Goal: Task Accomplishment & Management: Use online tool/utility

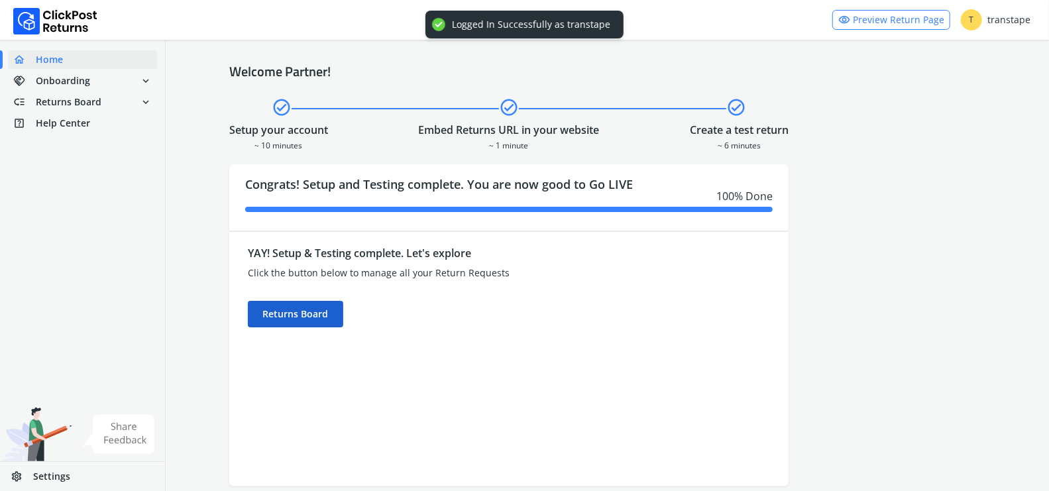
click at [317, 318] on div "Returns Board" at bounding box center [295, 314] width 95 height 27
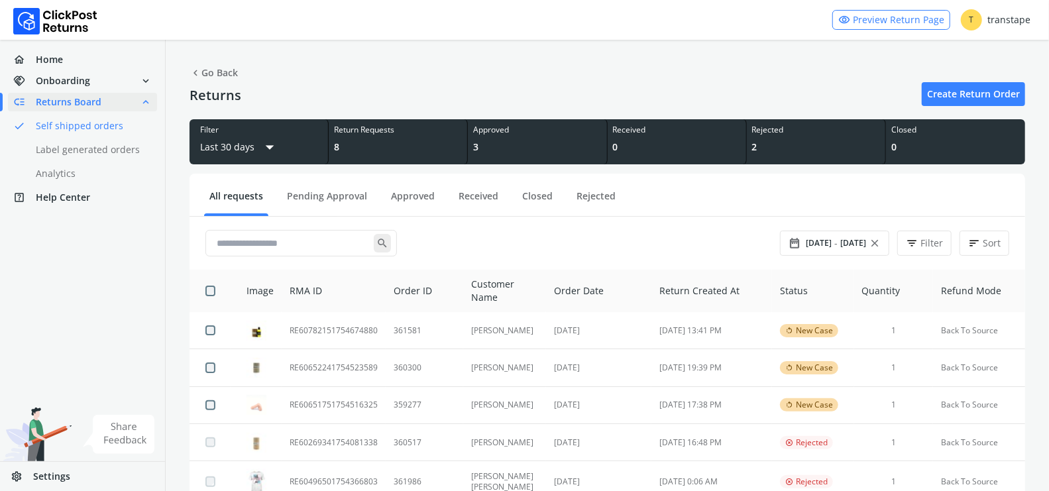
scroll to position [40, 0]
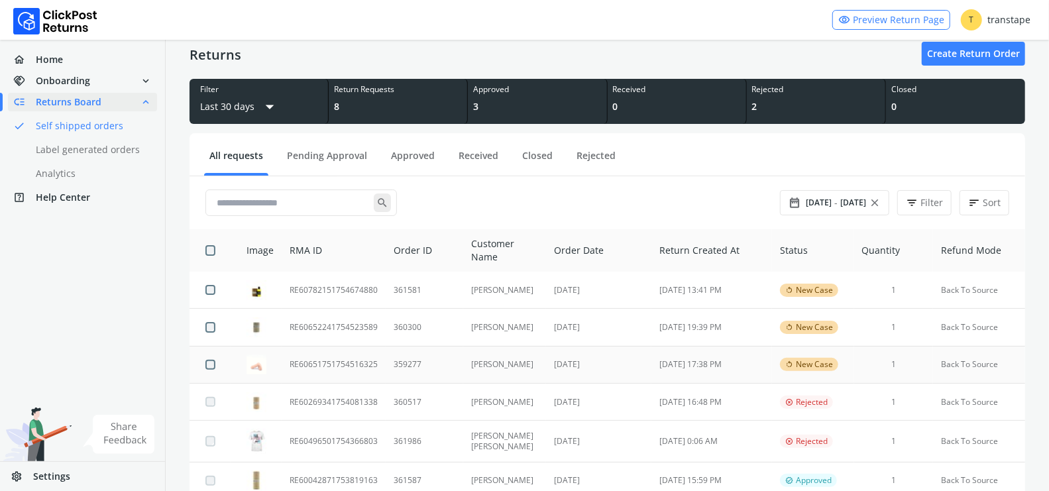
click at [362, 357] on td "RE60651751754516325" at bounding box center [334, 364] width 104 height 37
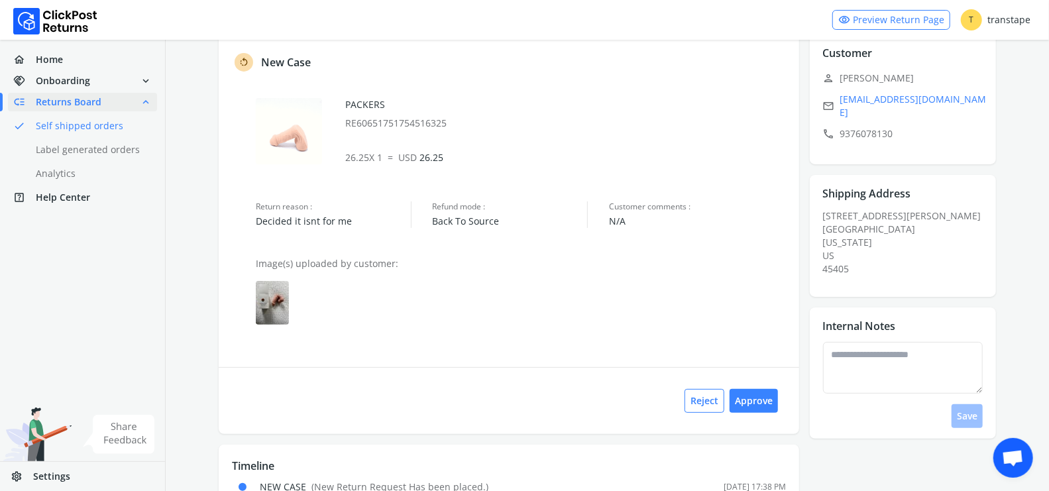
scroll to position [93, 0]
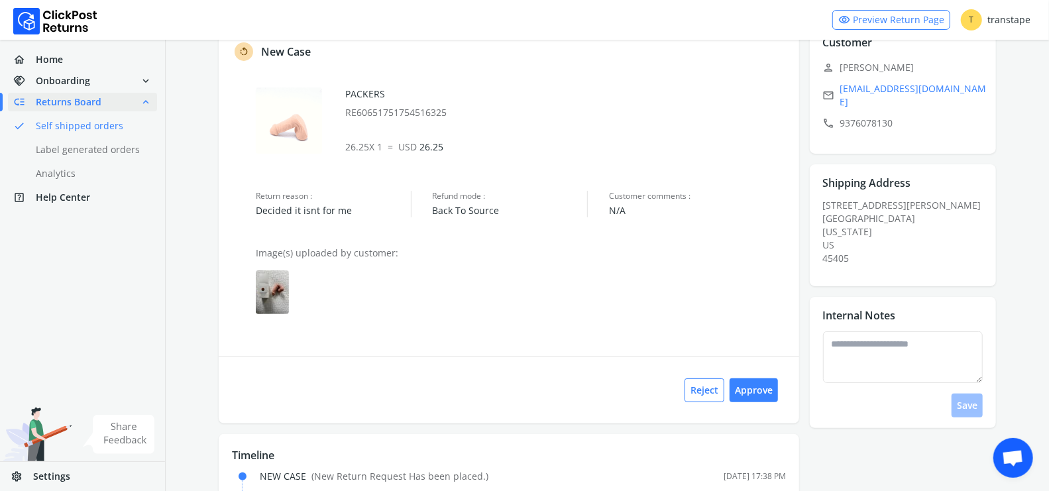
click at [273, 292] on img at bounding box center [272, 292] width 33 height 44
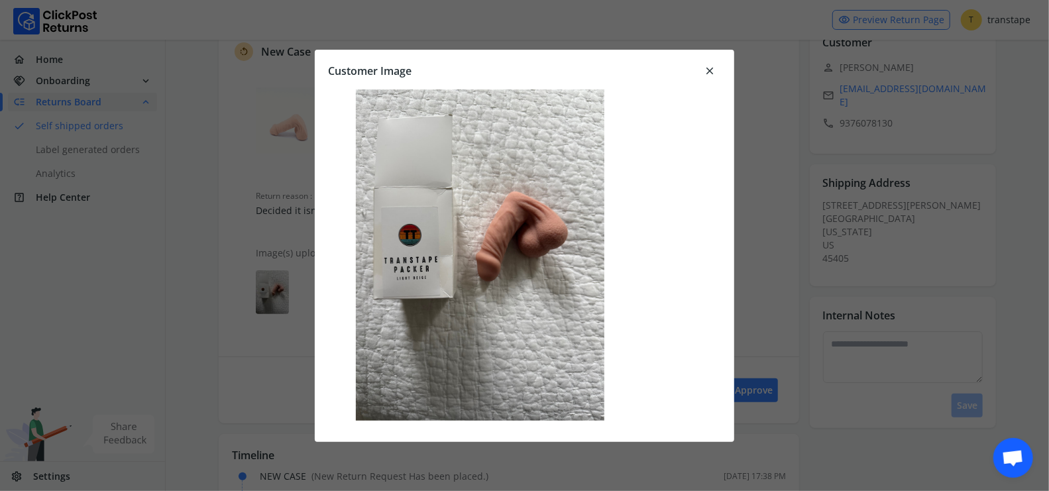
click at [710, 74] on span "close" at bounding box center [710, 71] width 12 height 19
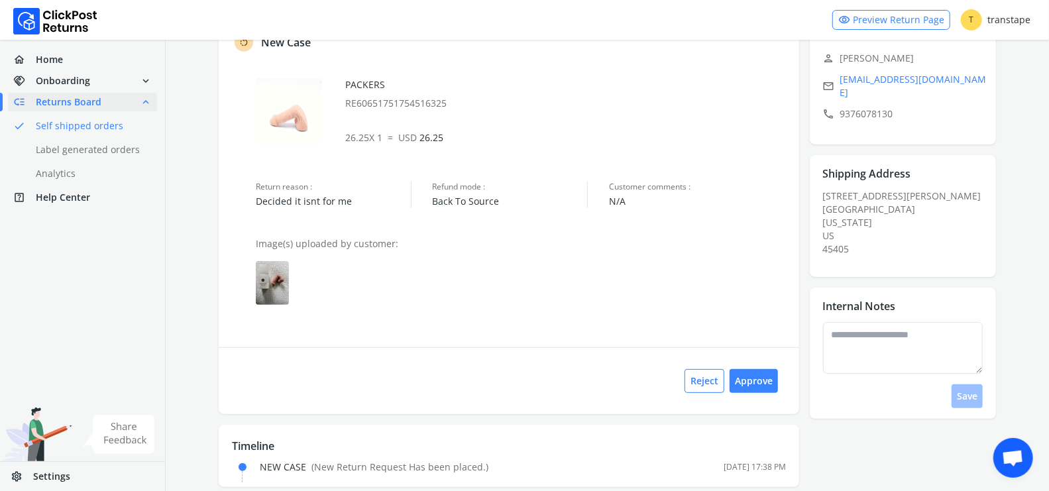
scroll to position [111, 0]
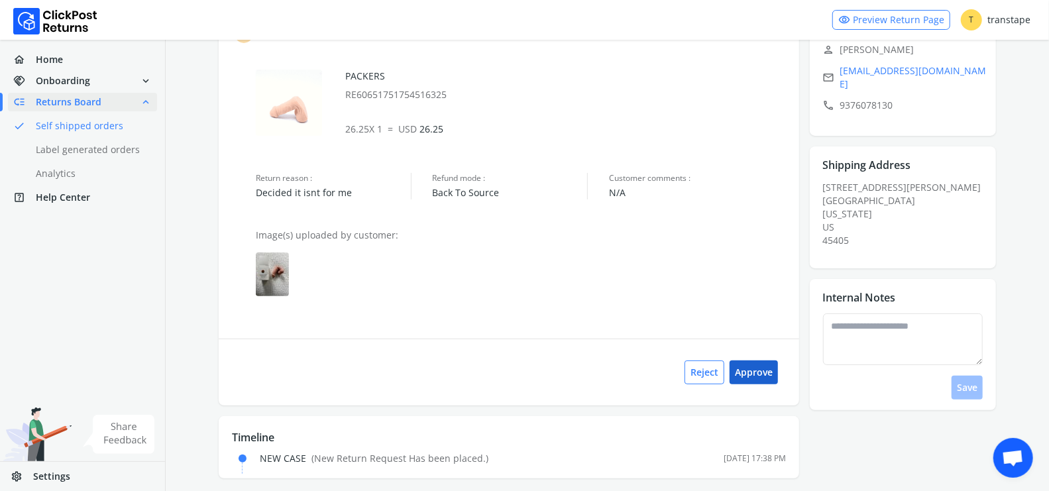
click at [755, 378] on button "Approve" at bounding box center [753, 372] width 48 height 24
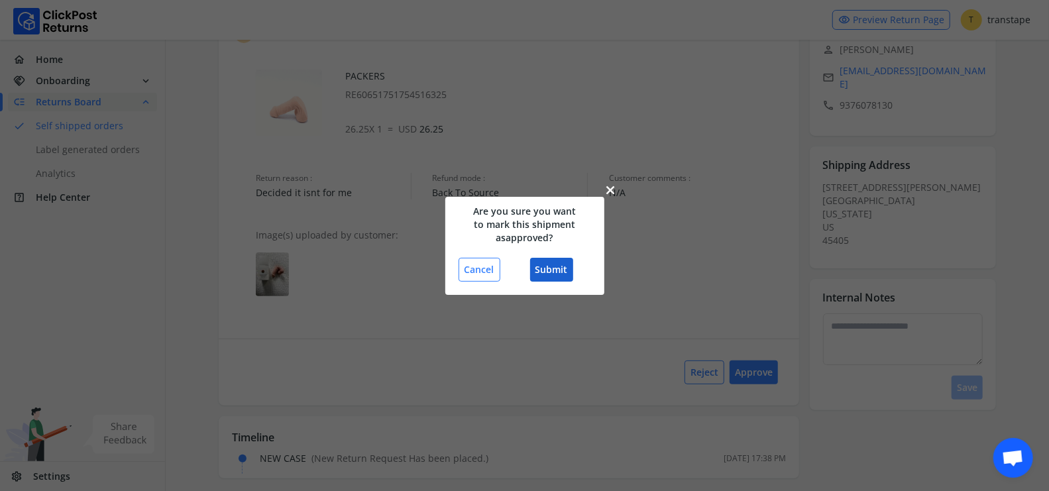
click at [553, 268] on button "Submit" at bounding box center [551, 270] width 43 height 24
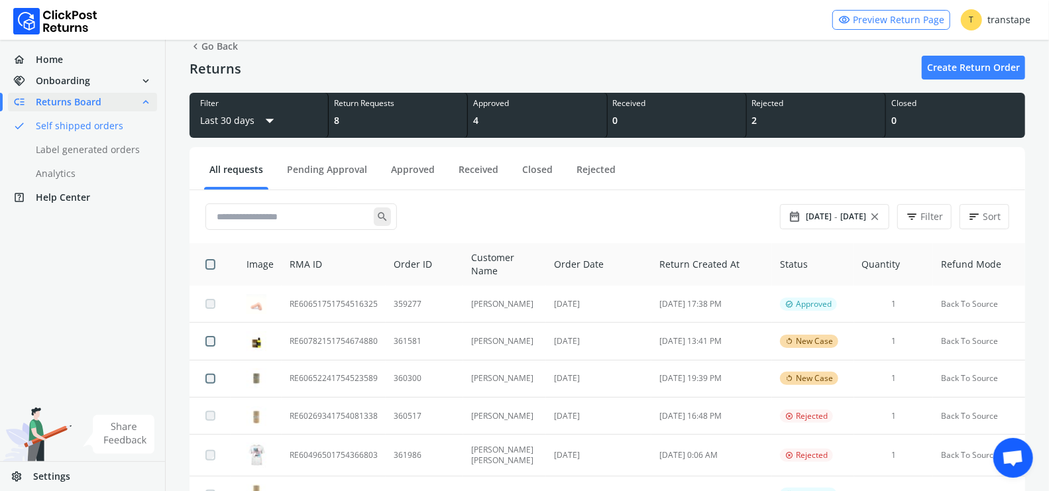
scroll to position [27, 0]
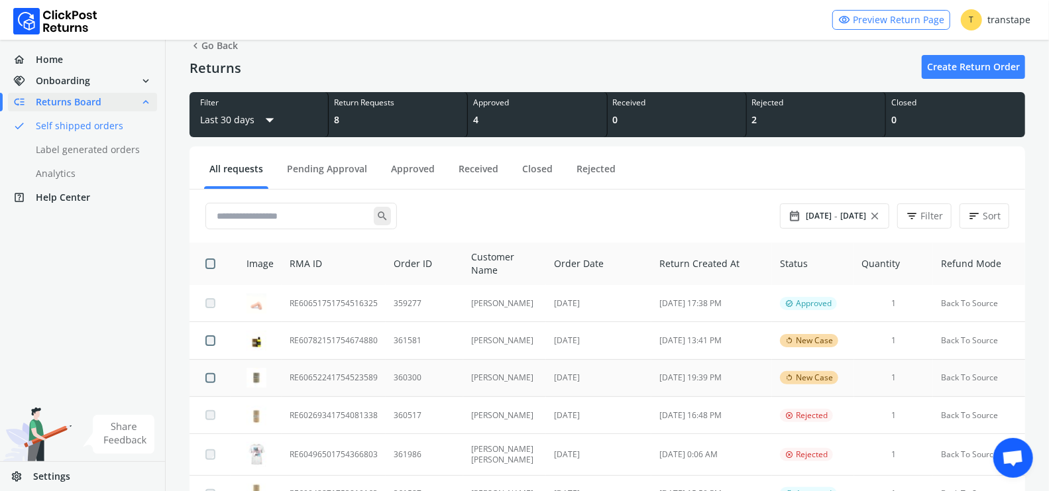
click at [351, 378] on td "RE60652241754523589" at bounding box center [334, 377] width 104 height 37
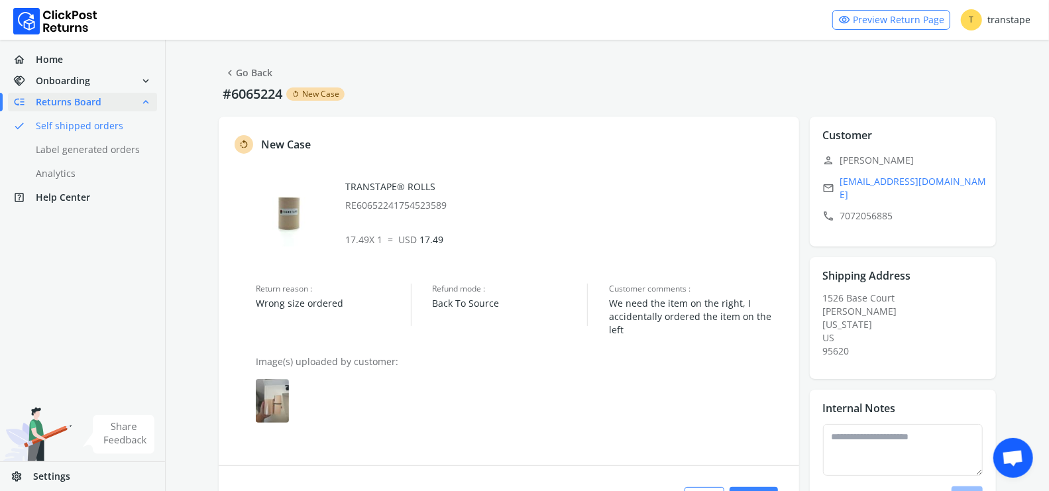
click at [278, 379] on img at bounding box center [272, 401] width 33 height 44
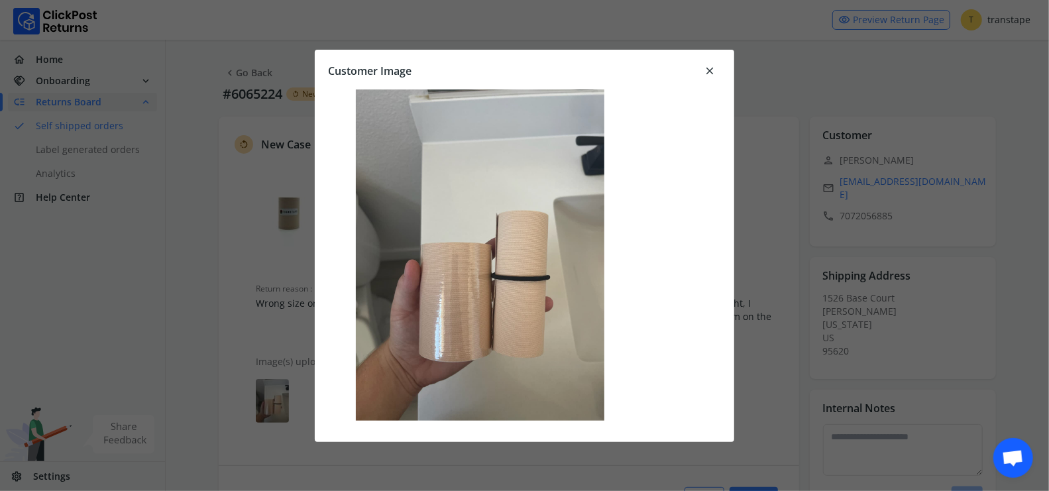
click at [708, 68] on span "close" at bounding box center [710, 71] width 12 height 19
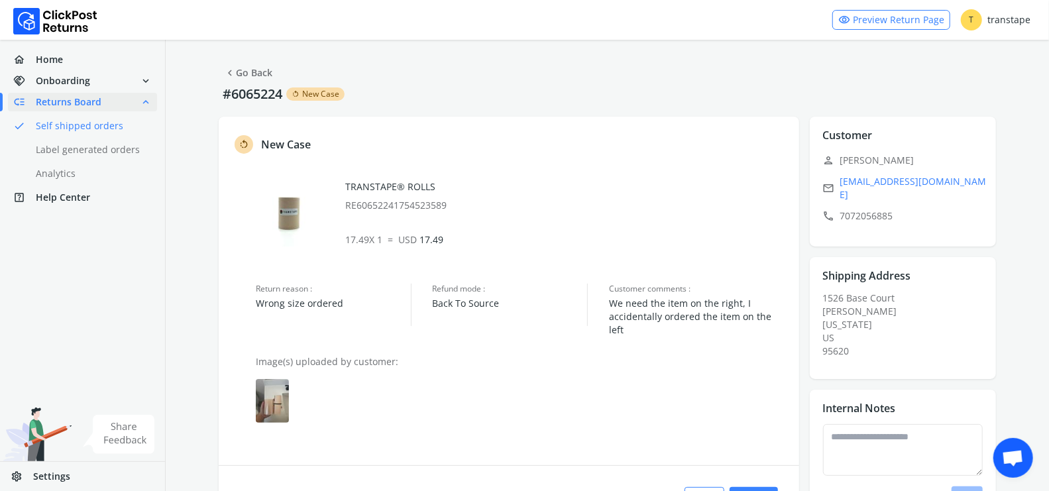
click at [251, 72] on link "chevron_left Go Back" at bounding box center [248, 73] width 48 height 19
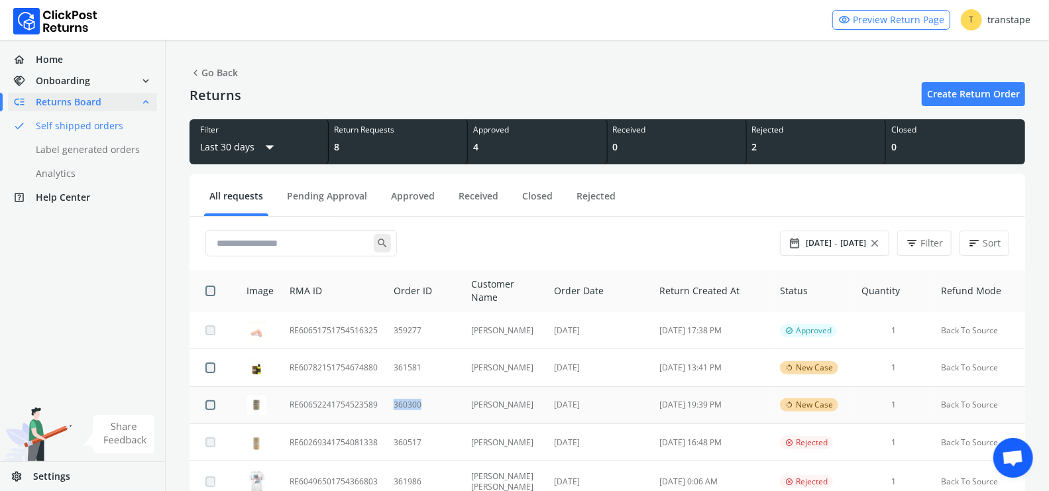
copy td "360300"
drag, startPoint x: 433, startPoint y: 411, endPoint x: 388, endPoint y: 407, distance: 45.2
click at [388, 407] on td "360300" at bounding box center [425, 404] width 78 height 37
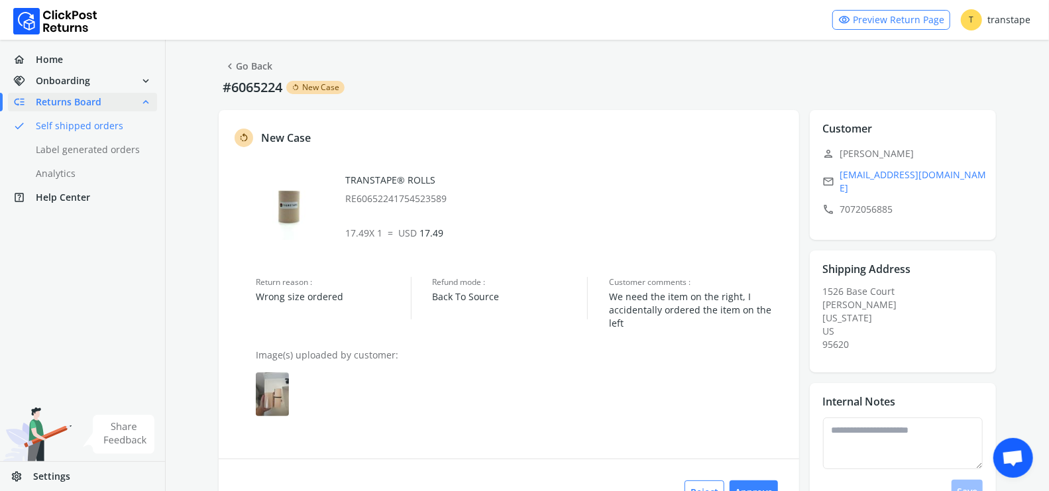
scroll to position [14, 0]
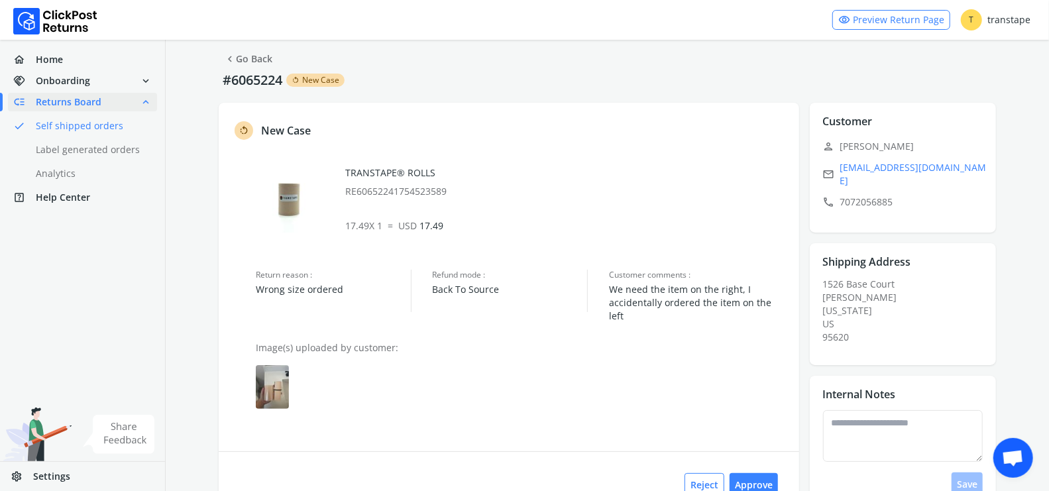
click at [283, 369] on img at bounding box center [272, 387] width 33 height 44
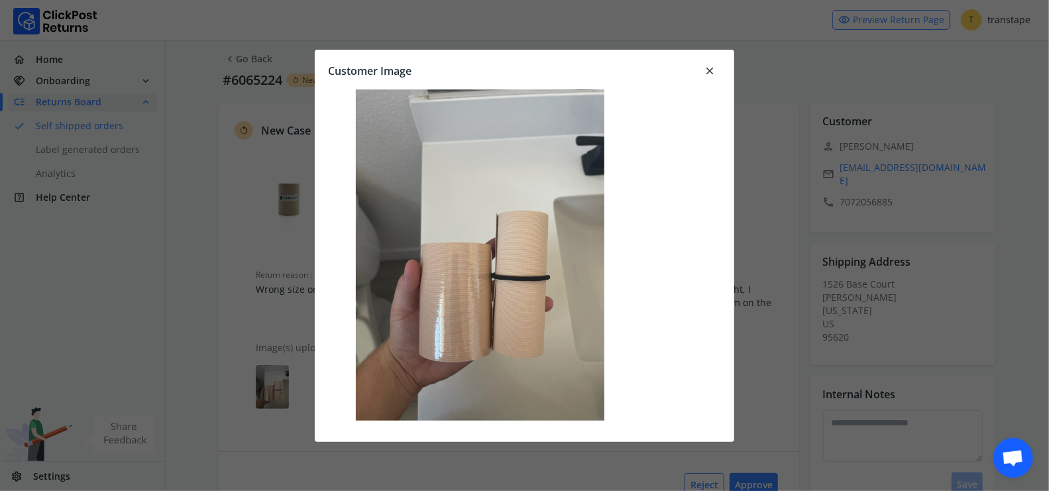
click at [711, 69] on span "close" at bounding box center [710, 71] width 12 height 19
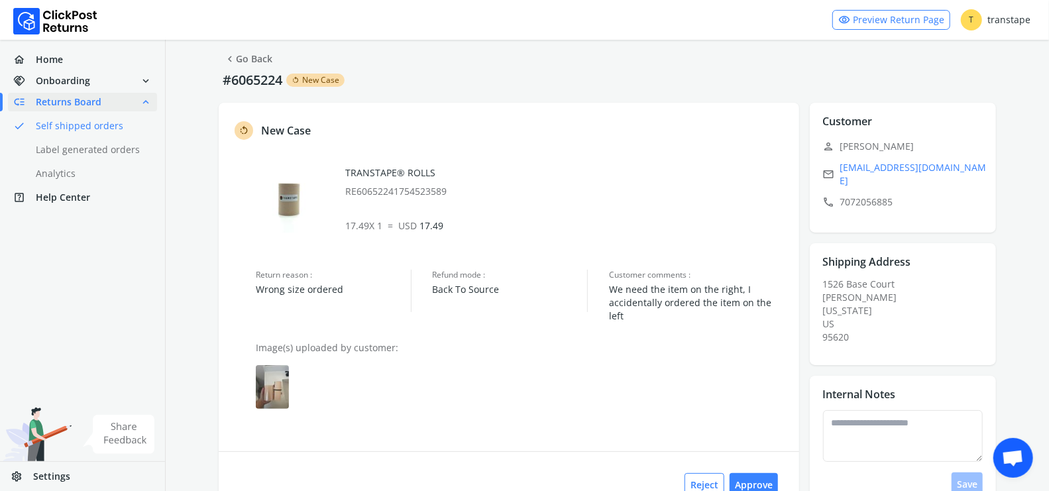
scroll to position [73, 0]
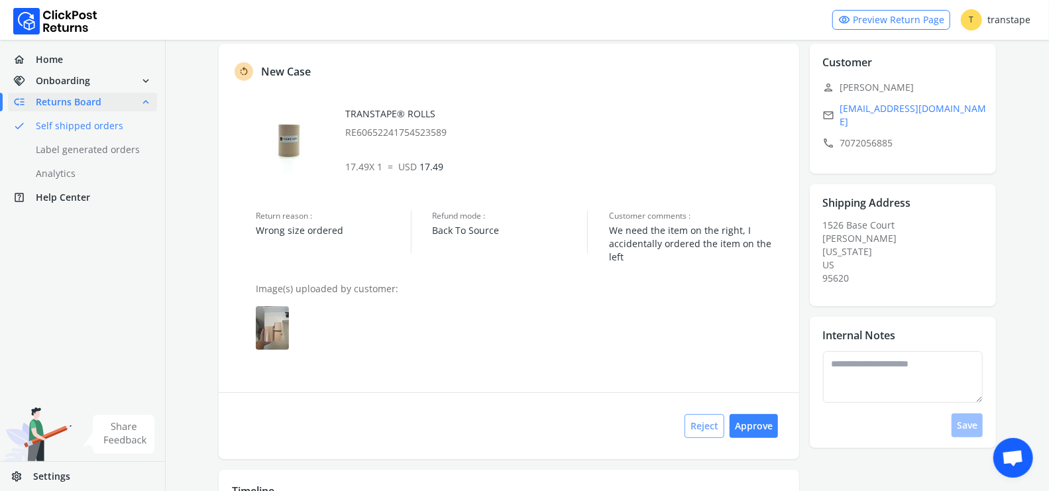
click at [701, 421] on button "Reject" at bounding box center [704, 426] width 40 height 24
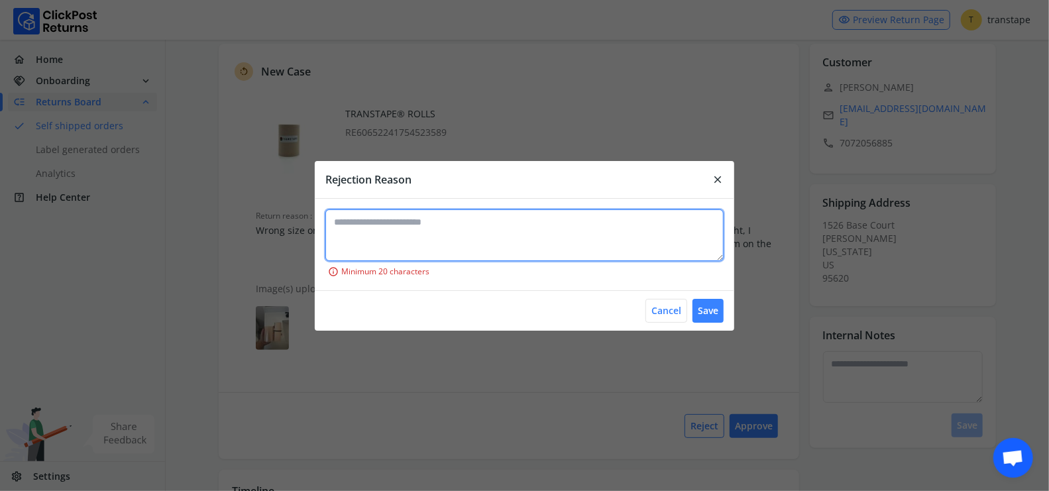
click at [500, 248] on textarea at bounding box center [524, 235] width 398 height 52
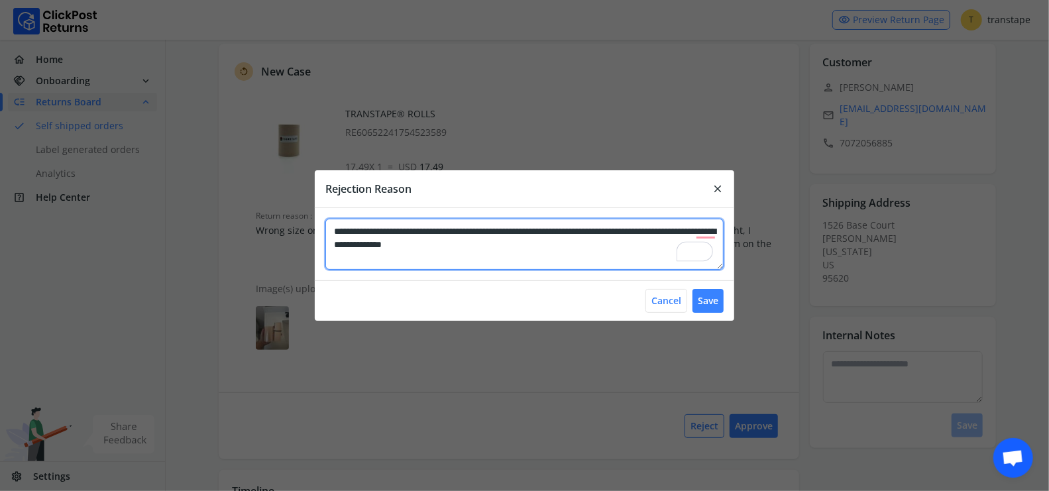
drag, startPoint x: 506, startPoint y: 240, endPoint x: 321, endPoint y: 230, distance: 185.8
click at [321, 230] on div "**********" at bounding box center [524, 244] width 419 height 72
paste textarea "**********"
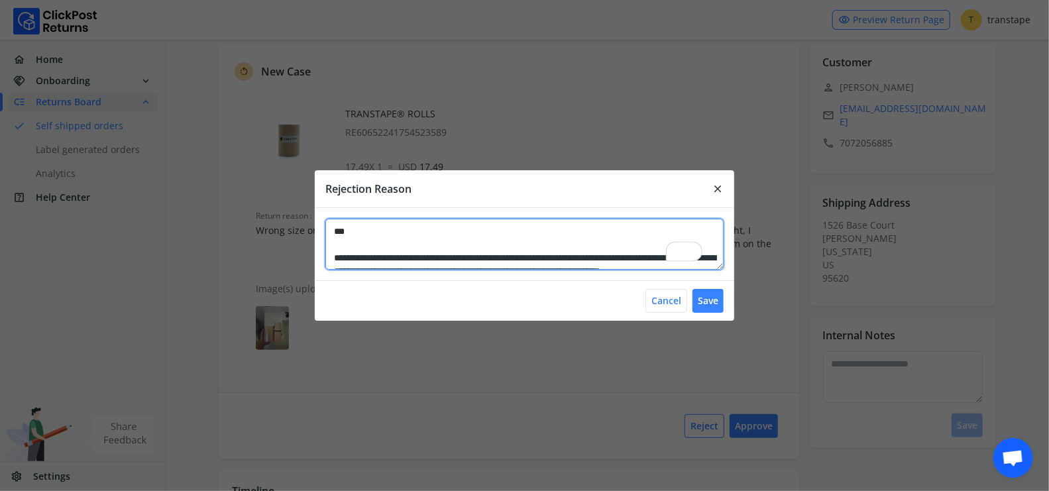
scroll to position [0, 0]
click at [329, 256] on textarea "**********" at bounding box center [524, 244] width 398 height 51
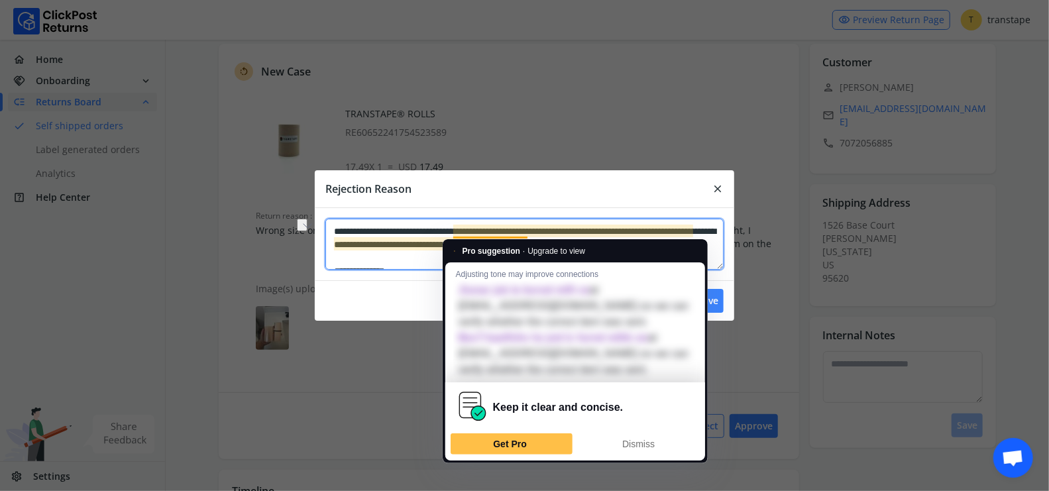
drag, startPoint x: 453, startPoint y: 231, endPoint x: 338, endPoint y: 217, distance: 116.1
click at [338, 217] on div "**********" at bounding box center [524, 244] width 419 height 72
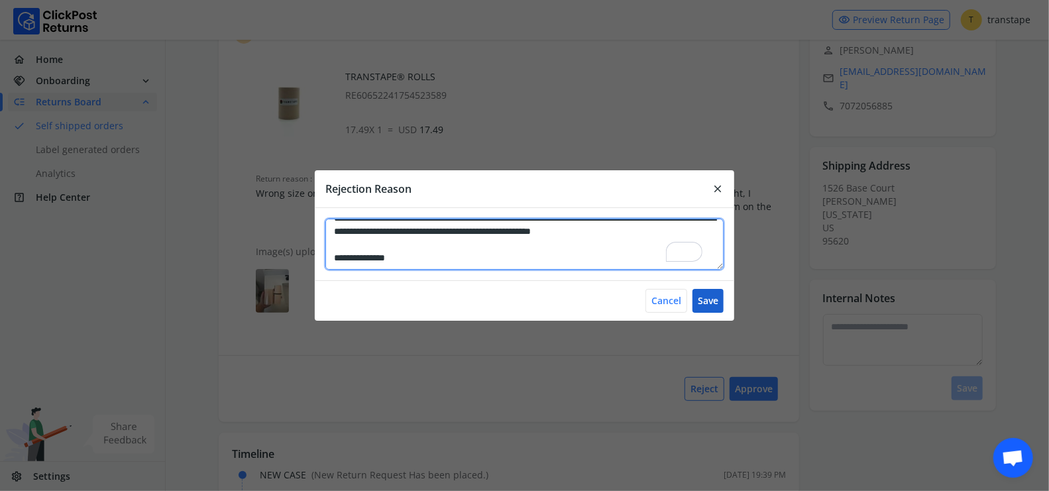
type textarea "**********"
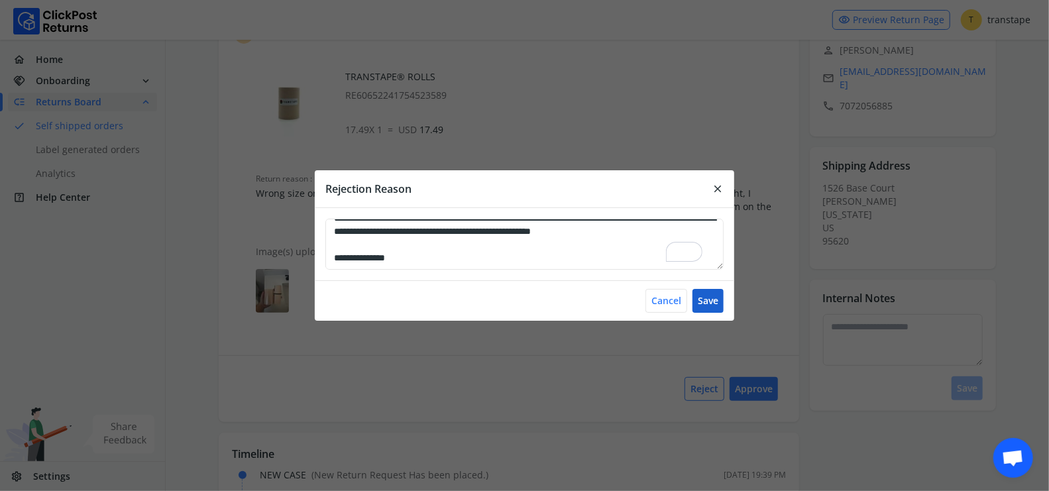
click at [714, 304] on button "Save" at bounding box center [707, 301] width 31 height 24
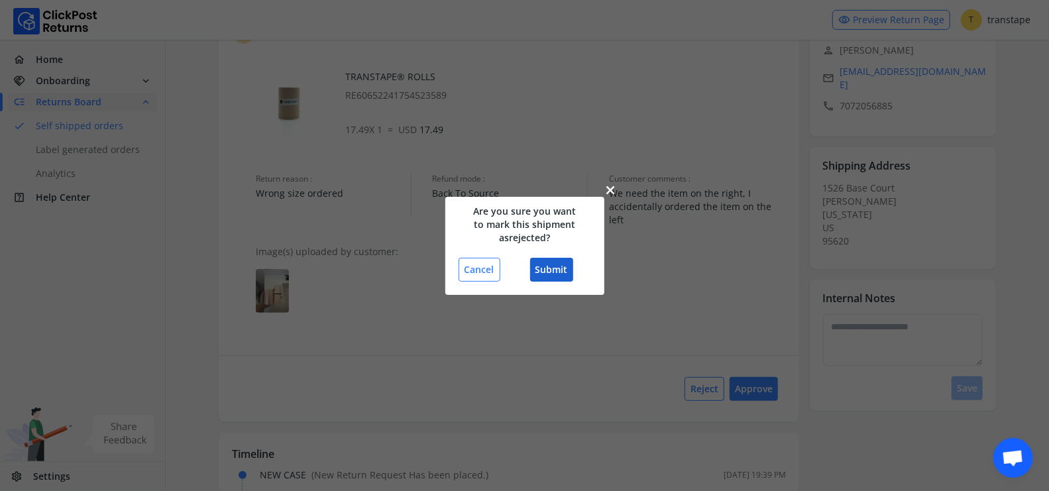
click at [559, 278] on button "Submit" at bounding box center [551, 270] width 43 height 24
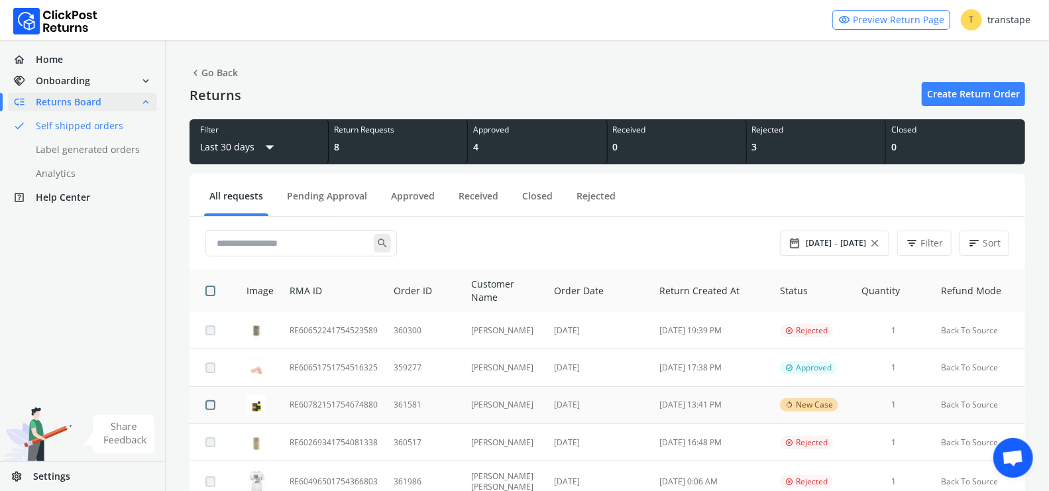
click at [448, 400] on td "361581" at bounding box center [425, 404] width 78 height 37
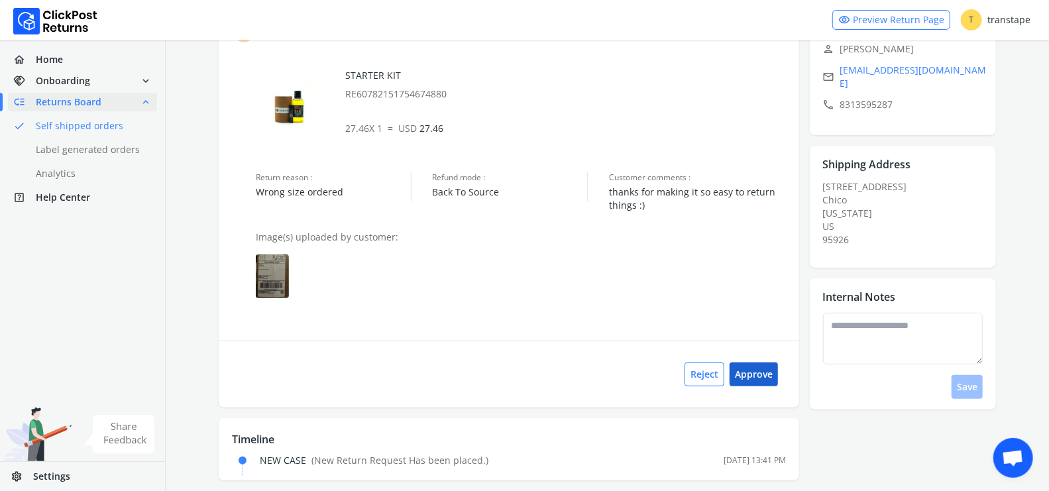
click at [759, 379] on button "Approve" at bounding box center [753, 374] width 48 height 24
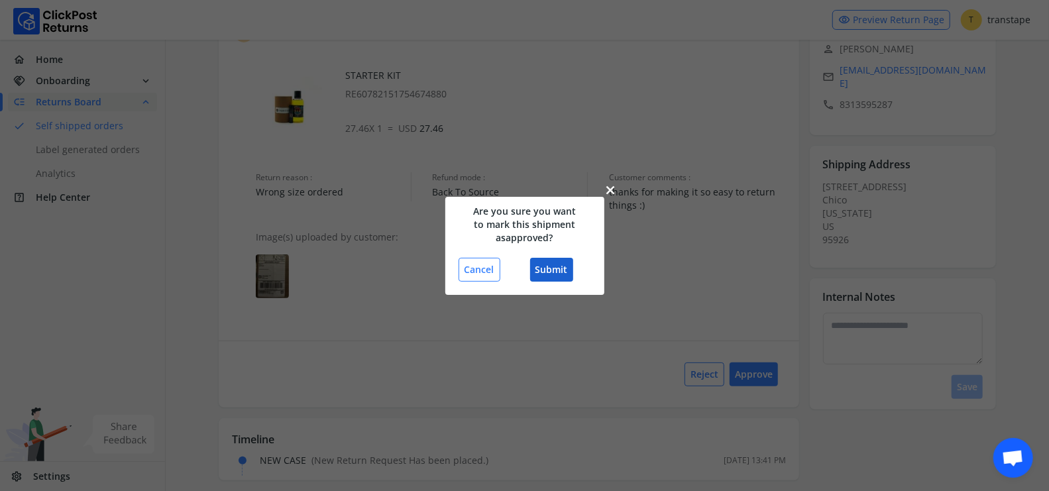
click at [538, 270] on button "Submit" at bounding box center [551, 270] width 43 height 24
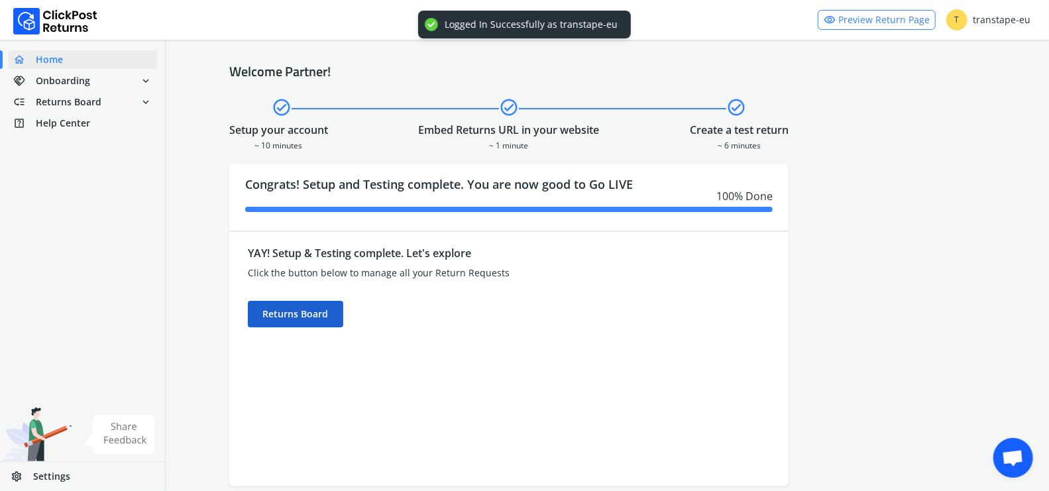
click at [290, 315] on div "Returns Board" at bounding box center [295, 314] width 95 height 27
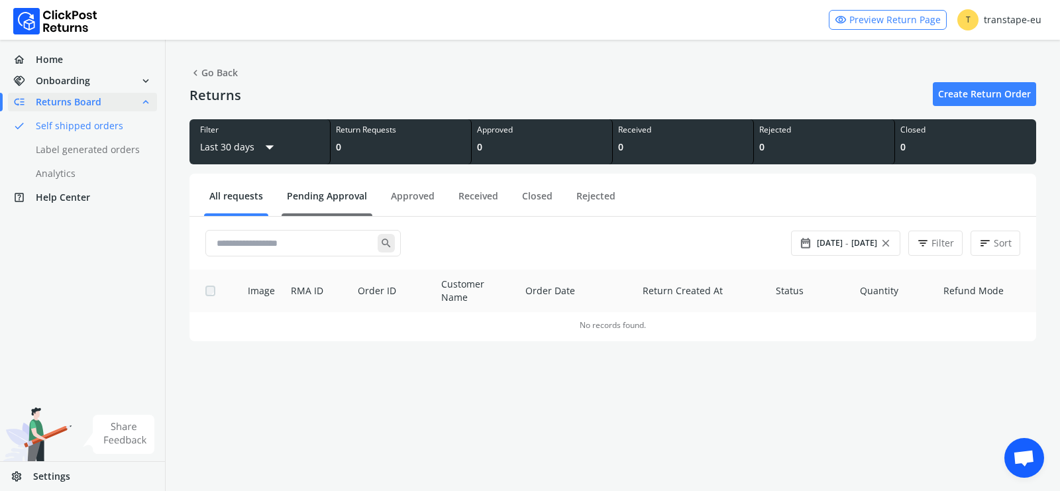
click at [307, 202] on link "Pending Approval" at bounding box center [327, 200] width 91 height 23
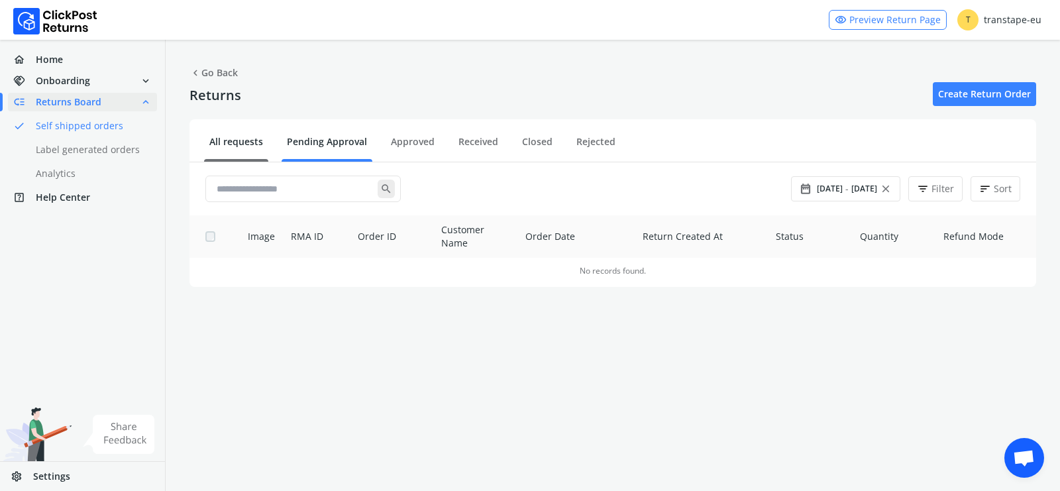
click at [235, 140] on link "All requests" at bounding box center [236, 146] width 64 height 23
